Goal: Find specific page/section: Find specific page/section

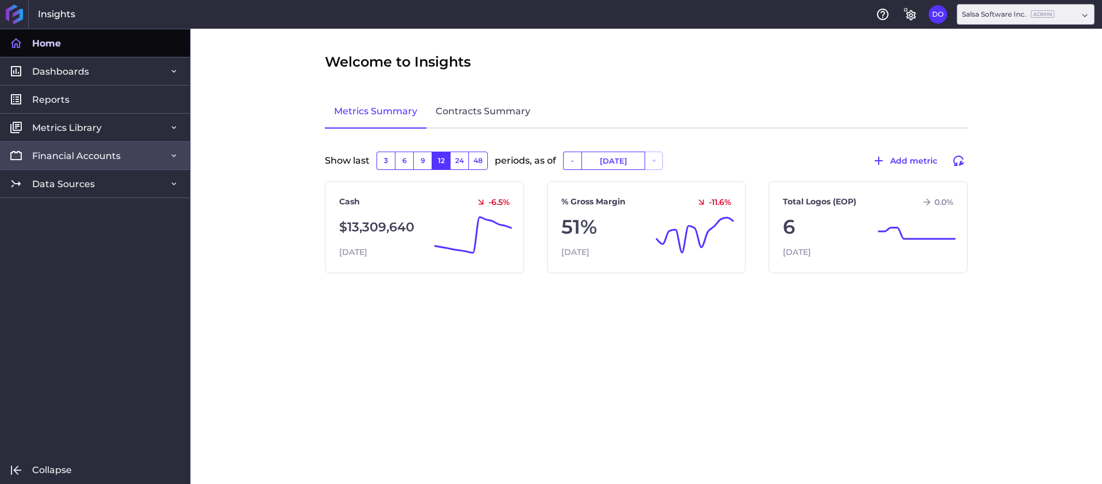
click at [92, 155] on span "Financial Accounts" at bounding box center [76, 156] width 88 height 12
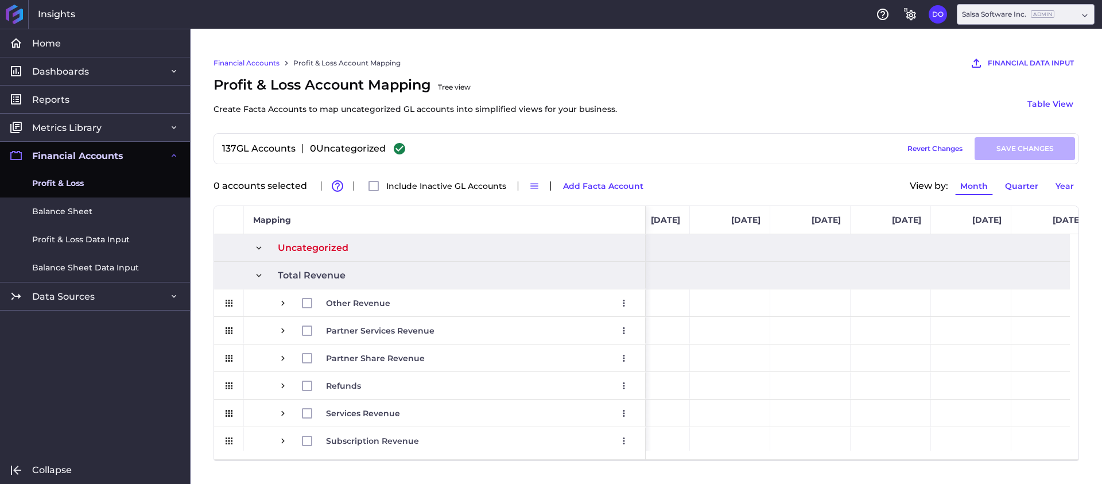
scroll to position [0, 918]
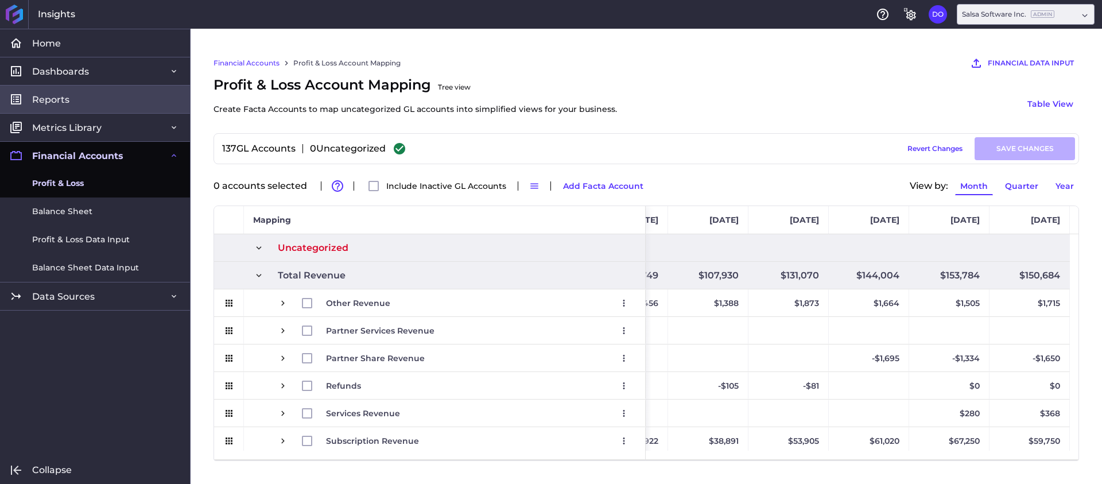
click at [54, 100] on span "Reports" at bounding box center [50, 100] width 37 height 12
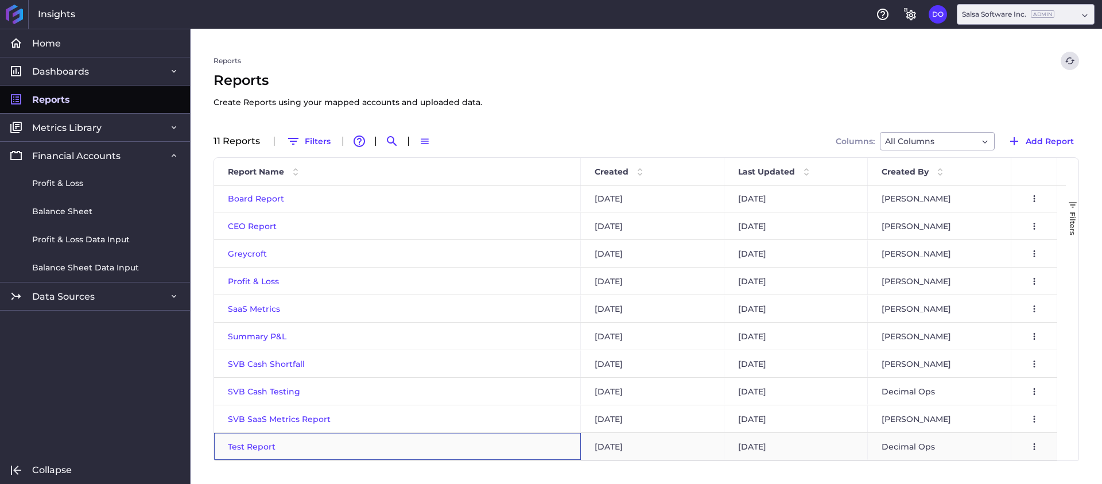
click at [251, 446] on span "Test Report" at bounding box center [252, 446] width 48 height 10
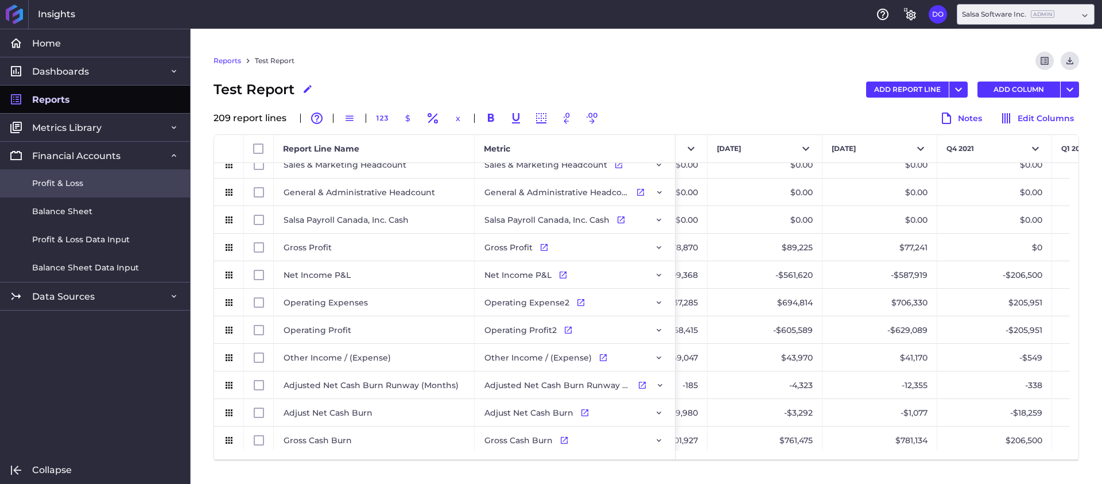
click at [109, 189] on link "Profit & Loss" at bounding box center [95, 183] width 190 height 28
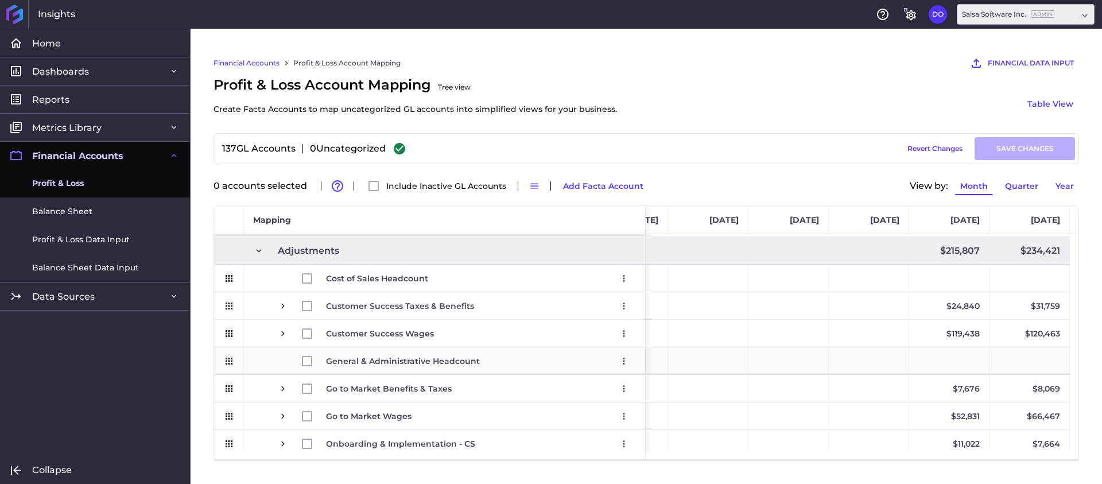
scroll to position [1623, 0]
click at [939, 15] on button "DO" at bounding box center [937, 14] width 18 height 18
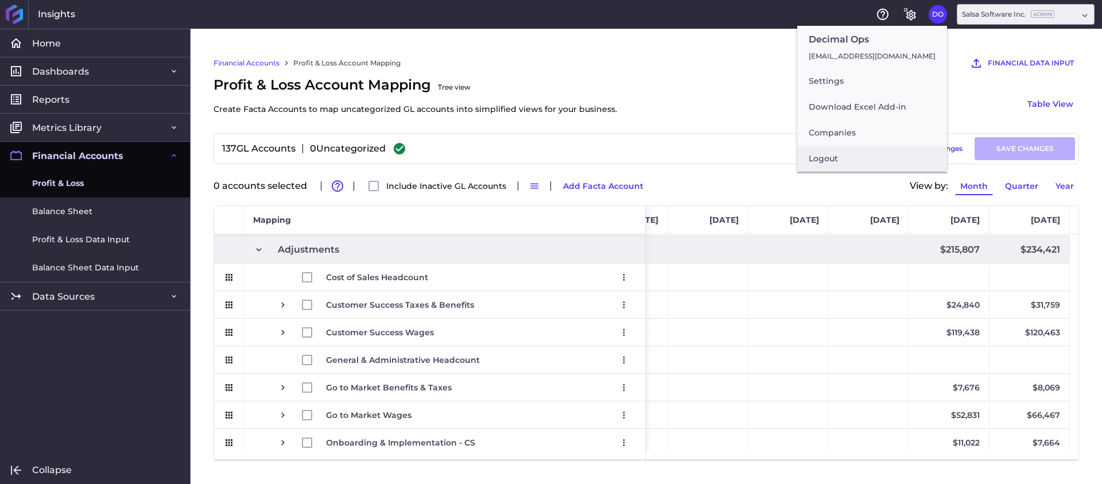
click at [837, 161] on button "Logout" at bounding box center [872, 159] width 150 height 26
